Goal: Task Accomplishment & Management: Use online tool/utility

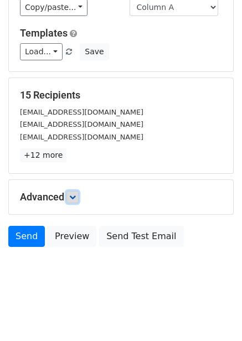
click at [76, 197] on icon at bounding box center [72, 197] width 7 height 7
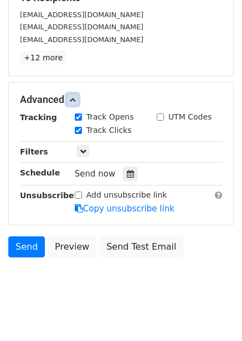
scroll to position [190, 0]
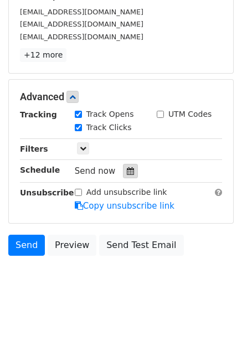
click at [127, 175] on icon at bounding box center [130, 171] width 7 height 8
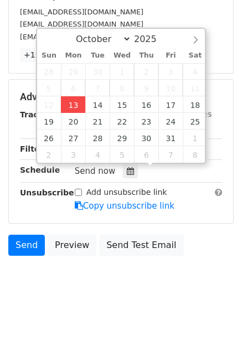
type input "2025-10-13 12:06"
type input "06"
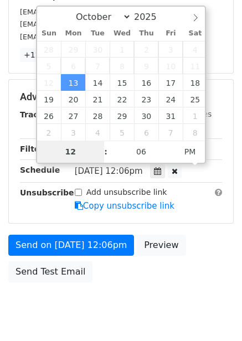
type input "4"
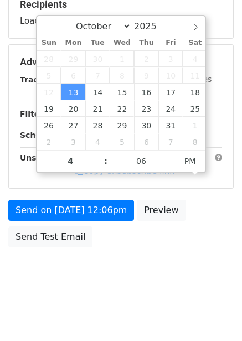
type input "2025-10-13 16:06"
click at [181, 283] on body "New Campaign Daily emails left: 50 Google Sheet: Untitled spreadsheet Variables…" at bounding box center [121, 62] width 242 height 469
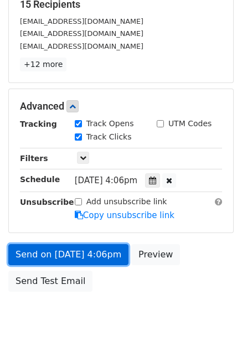
click at [95, 247] on link "Send on Oct 13 at 4:06pm" at bounding box center [68, 254] width 120 height 21
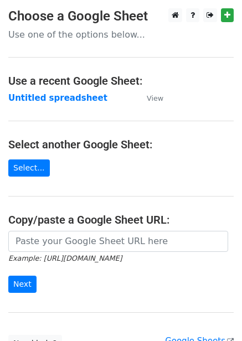
click at [64, 100] on strong "Untitled spreadsheet" at bounding box center [57, 98] width 99 height 10
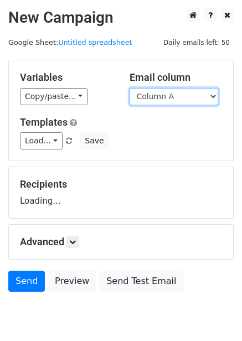
click at [186, 99] on select "Column A Column B Column C Column D Column E Column F" at bounding box center [174, 96] width 89 height 17
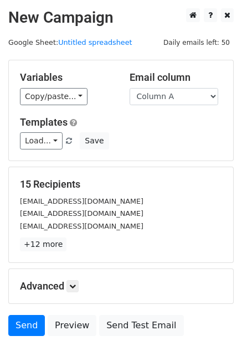
click at [182, 131] on div "Templates Load... No templates saved Save" at bounding box center [121, 133] width 219 height 34
click at [183, 85] on div "Email column Column A Column B Column C Column D Column E Column F" at bounding box center [176, 89] width 110 height 34
click at [185, 104] on select "Column A Column B Column C Column D Column E Column F" at bounding box center [174, 96] width 89 height 17
select select "Column B"
click at [130, 88] on select "Column A Column B Column C Column D Column E Column F" at bounding box center [174, 96] width 89 height 17
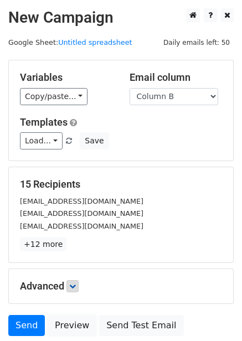
click at [73, 315] on link "Preview" at bounding box center [72, 325] width 49 height 21
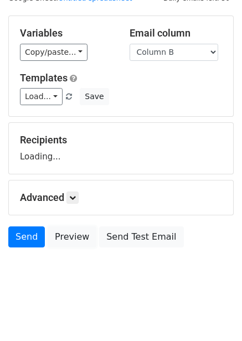
scroll to position [45, 0]
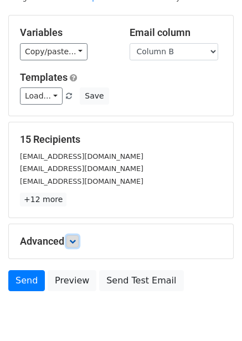
click at [77, 236] on link at bounding box center [73, 242] width 12 height 12
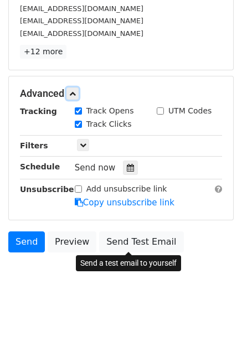
scroll to position [198, 0]
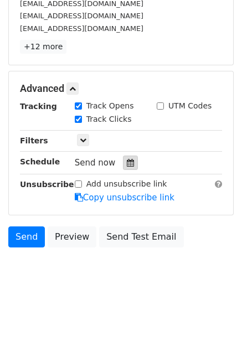
click at [127, 160] on icon at bounding box center [130, 163] width 7 height 8
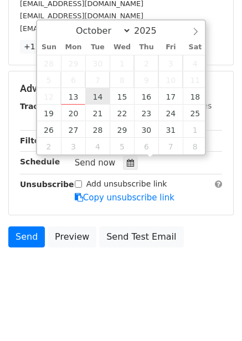
type input "2025-10-14 12:00"
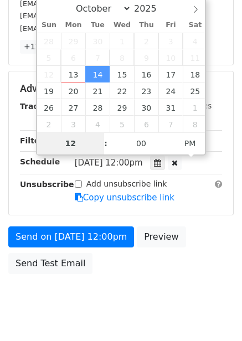
type input "5"
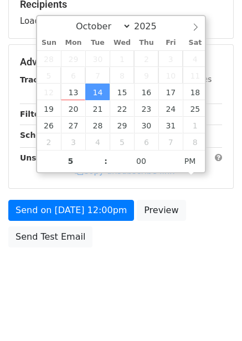
type input "2025-10-14 17:00"
drag, startPoint x: 182, startPoint y: 242, endPoint x: 180, endPoint y: 254, distance: 12.4
click at [182, 243] on div "Send on Oct 14 at 12:00pm Preview Send Test Email" at bounding box center [121, 226] width 242 height 53
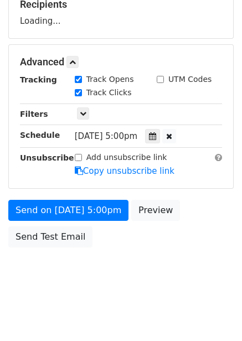
click at [111, 185] on div "Advanced Tracking Track Opens UTM Codes Track Clicks Filters Only include sprea…" at bounding box center [121, 117] width 224 height 144
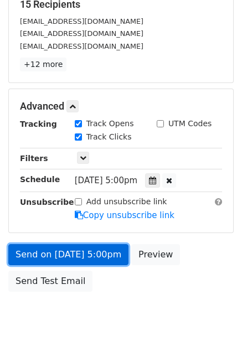
click at [84, 259] on link "Send on Oct 14 at 5:00pm" at bounding box center [68, 254] width 120 height 21
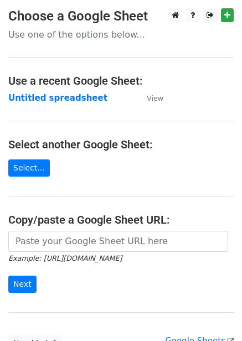
click at [67, 95] on strong "Untitled spreadsheet" at bounding box center [57, 98] width 99 height 10
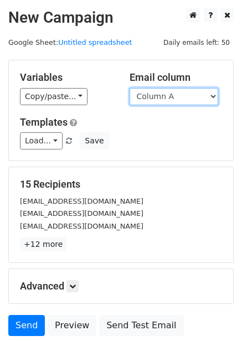
click at [191, 100] on select "Column A Column B Column C Column D Column E Column F" at bounding box center [174, 96] width 89 height 17
select select "Column C"
click at [130, 88] on select "Column A Column B Column C Column D Column E Column F" at bounding box center [174, 96] width 89 height 17
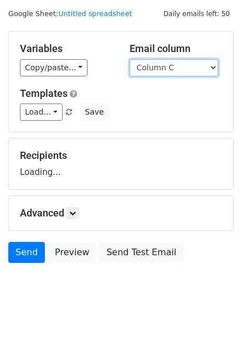
scroll to position [45, 0]
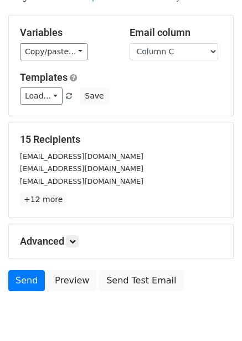
click at [81, 244] on h5 "Advanced" at bounding box center [121, 242] width 202 height 12
click at [76, 244] on icon at bounding box center [72, 241] width 7 height 7
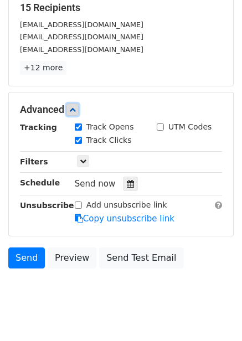
scroll to position [190, 0]
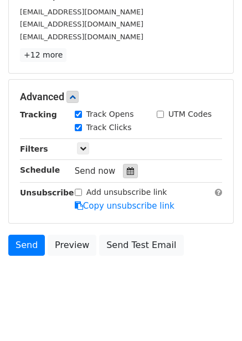
click at [127, 171] on icon at bounding box center [130, 171] width 7 height 8
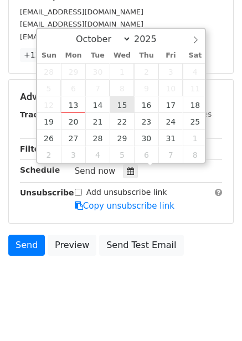
type input "2025-10-15 12:00"
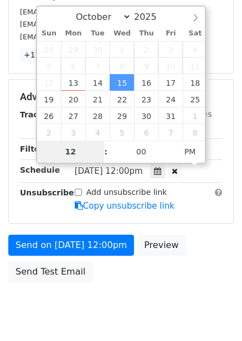
scroll to position [180, 0]
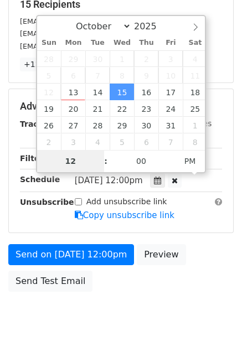
type input "6"
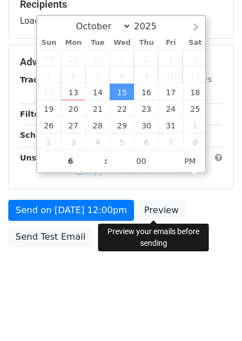
type input "2025-10-15 18:00"
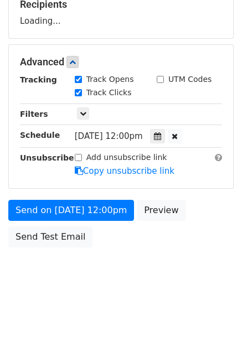
click at [149, 237] on div "Send on Oct 15 at 12:00pm Preview Send Test Email" at bounding box center [121, 226] width 242 height 53
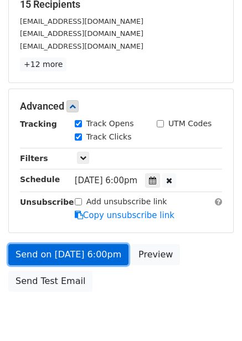
drag, startPoint x: 97, startPoint y: 259, endPoint x: 104, endPoint y: 259, distance: 7.2
click at [98, 259] on link "Send on Oct 15 at 6:00pm" at bounding box center [68, 254] width 120 height 21
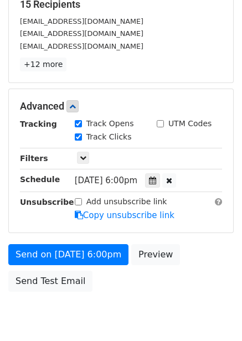
scroll to position [0, 0]
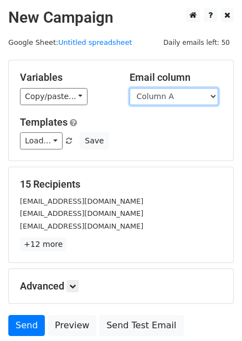
click at [183, 96] on select "Column A Column B Column C Column D Column E Column F" at bounding box center [174, 96] width 89 height 17
select select "Column D"
click at [130, 88] on select "Column A Column B Column C Column D Column E Column F" at bounding box center [174, 96] width 89 height 17
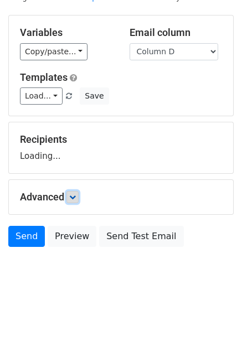
click at [73, 199] on icon at bounding box center [72, 197] width 7 height 7
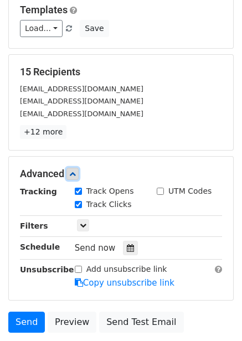
scroll to position [154, 0]
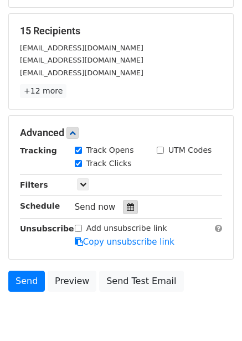
click at [127, 210] on icon at bounding box center [130, 207] width 7 height 8
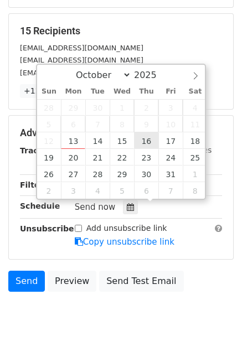
type input "2025-10-16 12:00"
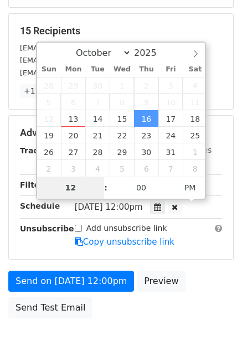
type input "7"
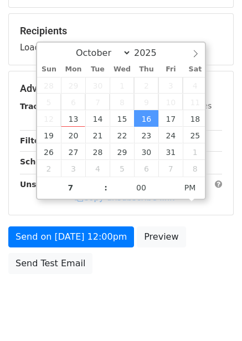
type input "2025-10-16 19:00"
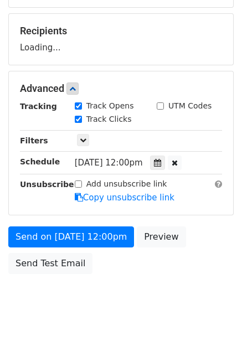
click at [177, 247] on div "Send on Oct 16 at 12:00pm Preview Send Test Email" at bounding box center [121, 253] width 242 height 53
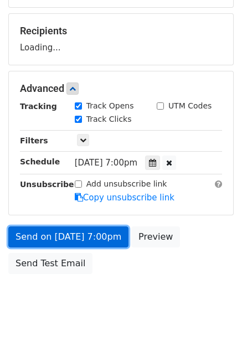
click at [99, 229] on link "Send on Oct 16 at 7:00pm" at bounding box center [68, 237] width 120 height 21
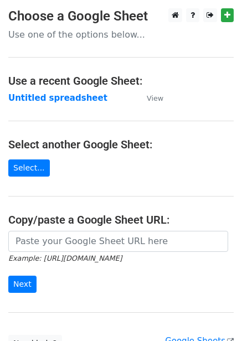
click at [54, 98] on strong "Untitled spreadsheet" at bounding box center [57, 98] width 99 height 10
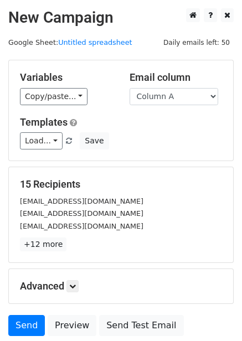
drag, startPoint x: 196, startPoint y: 98, endPoint x: 182, endPoint y: 116, distance: 23.4
click at [196, 98] on select "Column A Column B Column C Column D Column E Column F" at bounding box center [174, 96] width 89 height 17
click at [178, 98] on select "Column A Column B Column C Column D Column E Column F" at bounding box center [174, 96] width 89 height 17
select select "Column E"
click at [130, 88] on select "Column A Column B Column C Column D Column E Column F" at bounding box center [174, 96] width 89 height 17
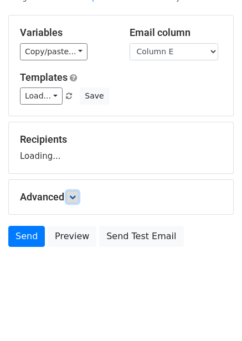
click at [73, 197] on icon at bounding box center [72, 197] width 7 height 7
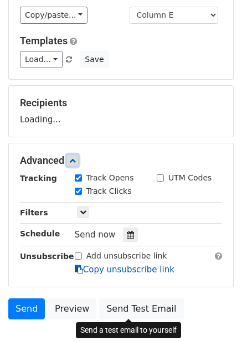
scroll to position [135, 0]
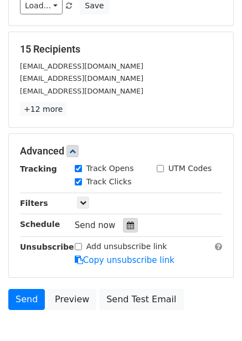
click at [132, 224] on div at bounding box center [130, 225] width 15 height 14
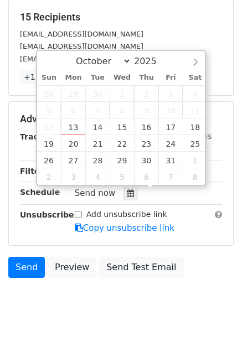
scroll to position [198, 0]
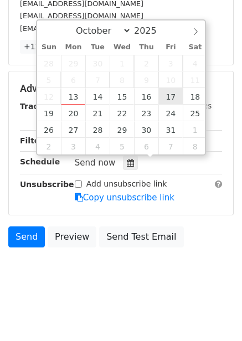
type input "2025-10-17 12:00"
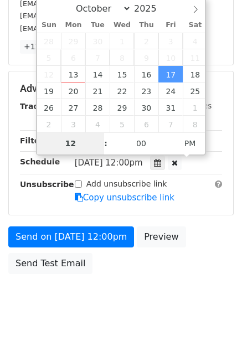
scroll to position [180, 0]
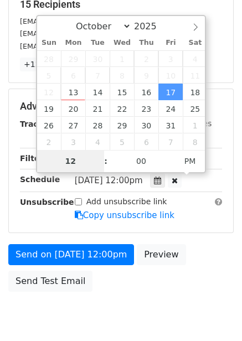
type input "8"
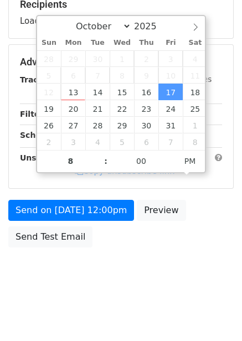
type input "2025-10-17 20:00"
click at [198, 253] on body "New Campaign Daily emails left: 50 Google Sheet: Untitled spreadsheet Variables…" at bounding box center [121, 62] width 242 height 469
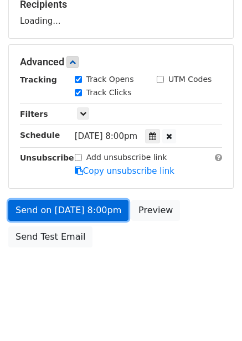
click at [85, 205] on link "Send on Oct 17 at 8:00pm" at bounding box center [68, 210] width 120 height 21
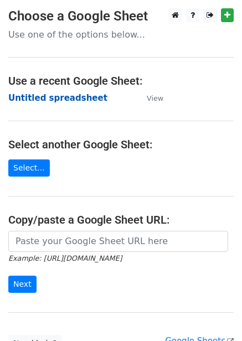
click at [58, 101] on strong "Untitled spreadsheet" at bounding box center [57, 98] width 99 height 10
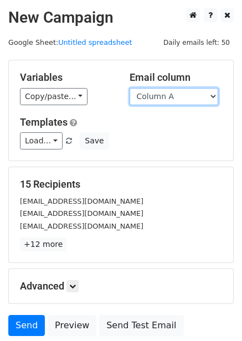
drag, startPoint x: 183, startPoint y: 93, endPoint x: 183, endPoint y: 103, distance: 10.5
click at [183, 93] on select "Column A Column B Column C Column D Column E Column F" at bounding box center [174, 96] width 89 height 17
select select "Column F"
click at [130, 88] on select "Column A Column B Column C Column D Column E Column F" at bounding box center [174, 96] width 89 height 17
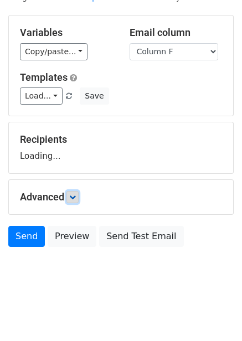
click at [77, 201] on link at bounding box center [73, 197] width 12 height 12
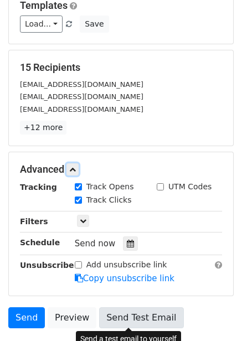
scroll to position [198, 0]
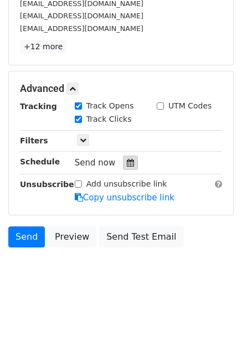
click at [123, 156] on div at bounding box center [130, 163] width 15 height 14
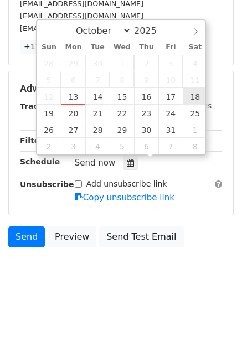
type input "[DATE] 12:00"
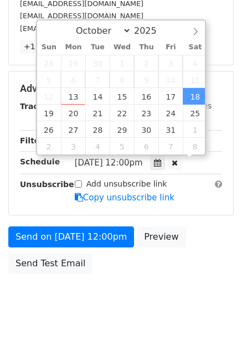
scroll to position [1, 0]
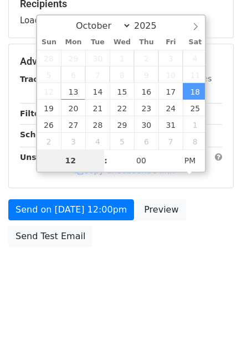
type input "9"
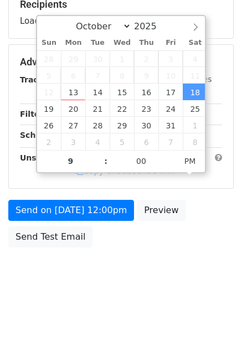
type input "[DATE] 21:00"
click at [221, 255] on body "New Campaign Daily emails left: 50 Google Sheet: Untitled spreadsheet Variables…" at bounding box center [121, 62] width 242 height 469
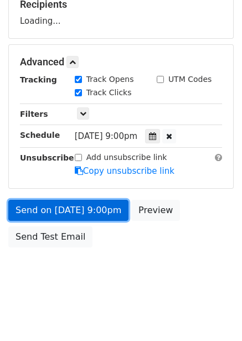
click at [105, 219] on link "Send on [DATE] 9:00pm" at bounding box center [68, 210] width 120 height 21
